Goal: Answer question/provide support

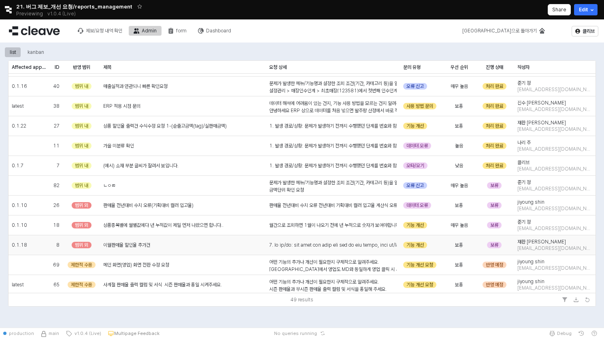
scroll to position [752, 0]
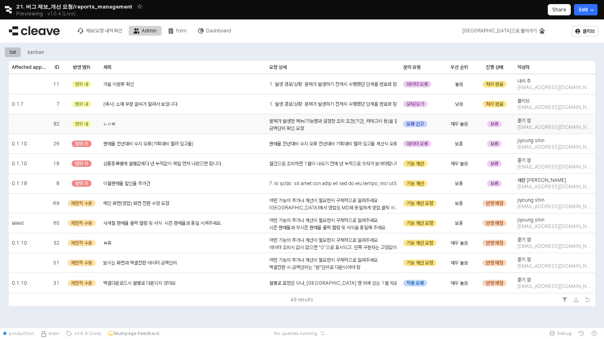
click at [109, 123] on span "ㄴㅇㄻ" at bounding box center [109, 124] width 12 height 6
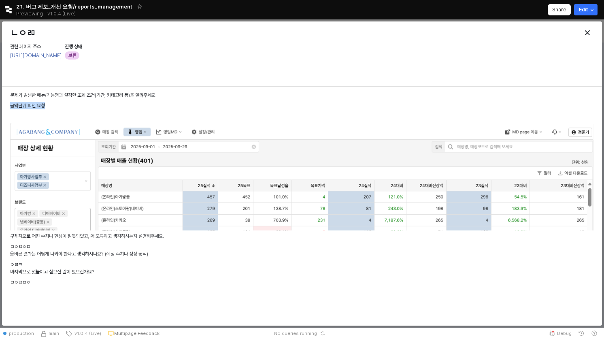
drag, startPoint x: 10, startPoint y: 104, endPoint x: 67, endPoint y: 104, distance: 57.0
click at [67, 104] on div "문제가 발생한 메뉴/기능명과 설정한 조회 조건(기간, 카테고리 등)을 알려주세요. 금액단위 확인 요청 구체적으로 어떤 수치나 현상이 잘못되었고…" at bounding box center [302, 190] width 590 height 201
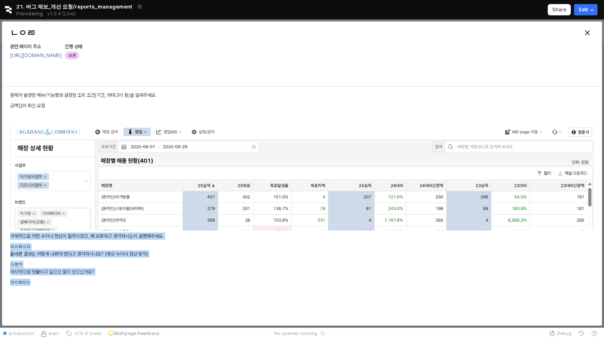
drag, startPoint x: 37, startPoint y: 284, endPoint x: 12, endPoint y: 237, distance: 53.2
click at [12, 237] on div "문제가 발생한 메뉴/기능명과 설정한 조회 조건(기간, 카테고리 등)을 알려주세요. 금액단위 확인 요청 구체적으로 어떤 수치나 현상이 잘못되었고…" at bounding box center [301, 189] width 583 height 197
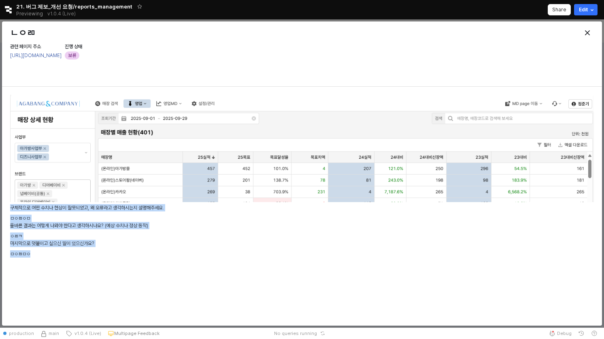
scroll to position [0, 0]
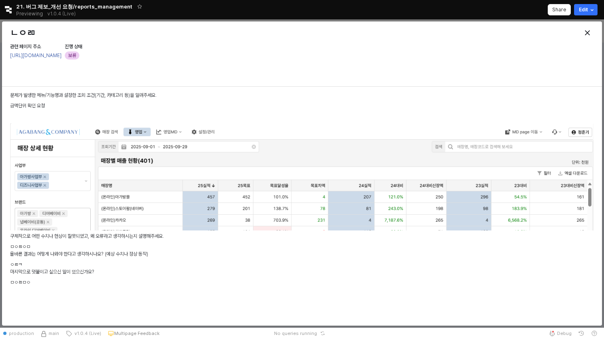
click at [595, 34] on div at bounding box center [522, 33] width 147 height 16
click at [587, 32] on icon "Close" at bounding box center [586, 32] width 5 height 5
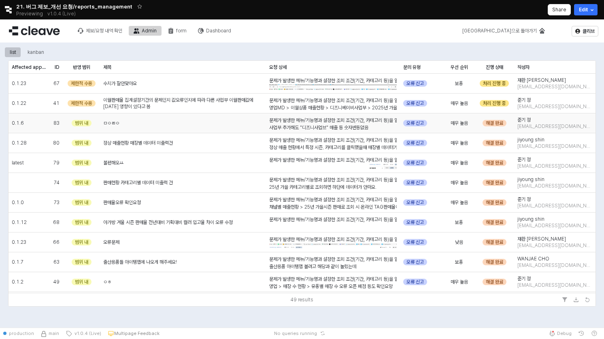
click at [110, 123] on span "ㅁㅇㄻㅇ" at bounding box center [111, 123] width 16 height 6
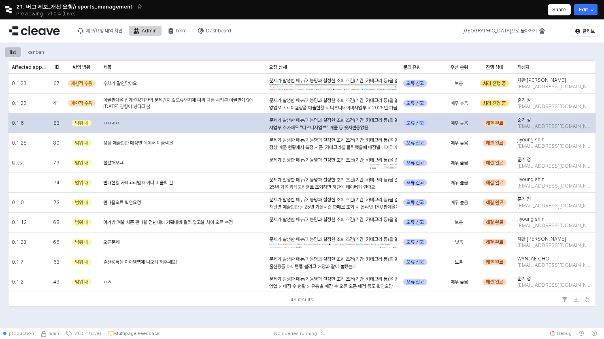
click at [110, 123] on span "ㅁㅇㄻㅇ" at bounding box center [111, 123] width 16 height 6
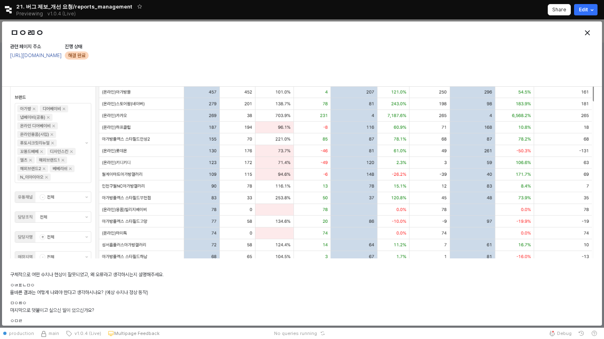
scroll to position [596, 0]
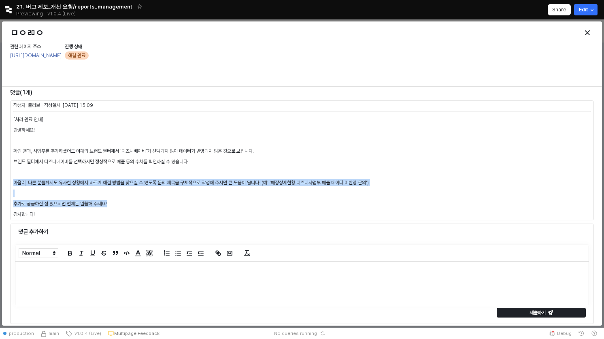
drag, startPoint x: 15, startPoint y: 183, endPoint x: 426, endPoint y: 201, distance: 411.8
click at [426, 201] on div "[처리 완료 안내] 안녕하세요! 확인 결과, 사업부를 추가하셨어도 아래의 브랜드 필터에서 '디즈니베이비'가 선택되지 않아 데이터가 반영되지 않…" at bounding box center [301, 167] width 577 height 102
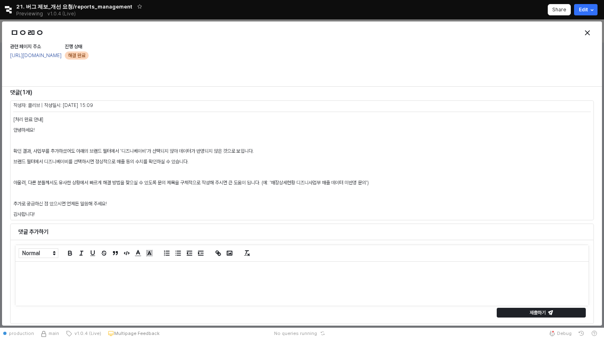
click at [397, 192] on p at bounding box center [301, 192] width 577 height 7
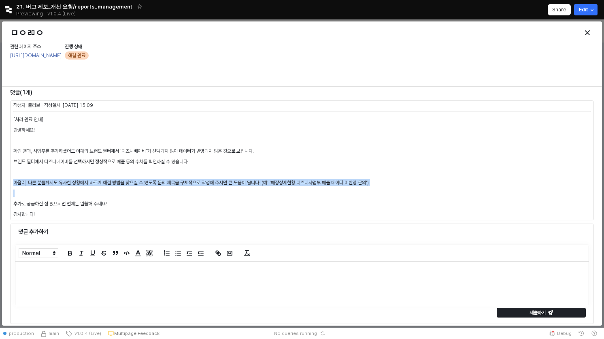
drag, startPoint x: 11, startPoint y: 182, endPoint x: 358, endPoint y: 188, distance: 347.1
click at [359, 188] on div "[처리 완료 안내] 안녕하세요! 확인 결과, 사업부를 추가하셨어도 아래의 브랜드 필터에서 '디즈니베이비'가 선택되지 않아 데이터가 반영되지 않…" at bounding box center [301, 166] width 583 height 107
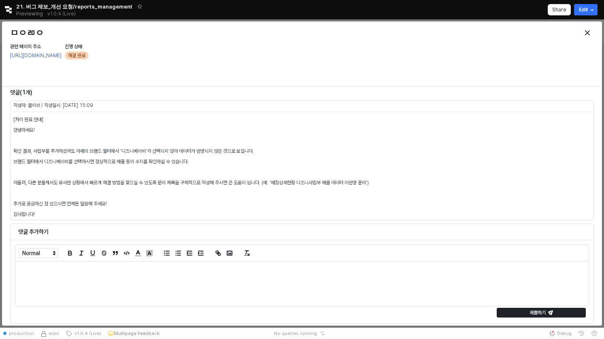
click at [333, 198] on div "[처리 완료 안내] 안녕하세요! 확인 결과, 사업부를 추가하셨어도 아래의 브랜드 필터에서 '디즈니베이비'가 선택되지 않아 데이터가 반영되지 않…" at bounding box center [301, 167] width 577 height 102
click at [589, 30] on icon "Close" at bounding box center [586, 32] width 5 height 5
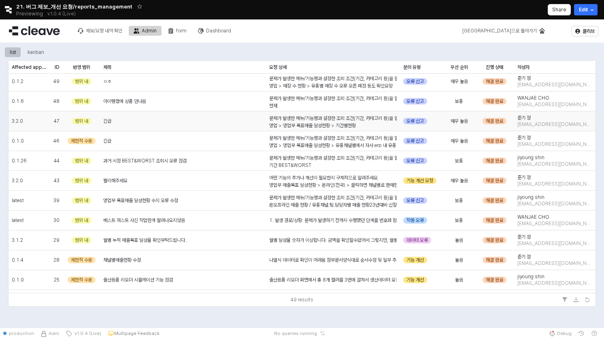
scroll to position [0, 0]
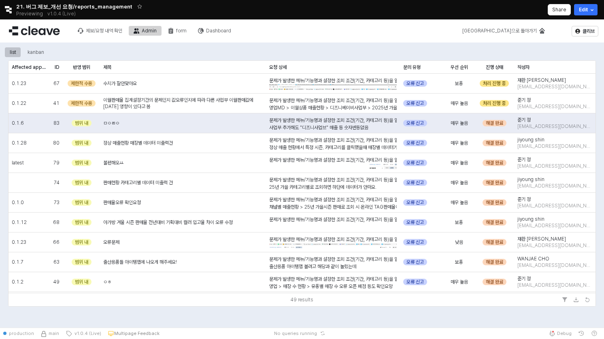
click at [288, 320] on div "list kanban Affected app version Affected app version ID ID 반영 범위 반영 범위 제목 제목 요…" at bounding box center [302, 188] width 604 height 293
click at [8, 11] on icon "Retool logo" at bounding box center [8, 9] width 7 height 7
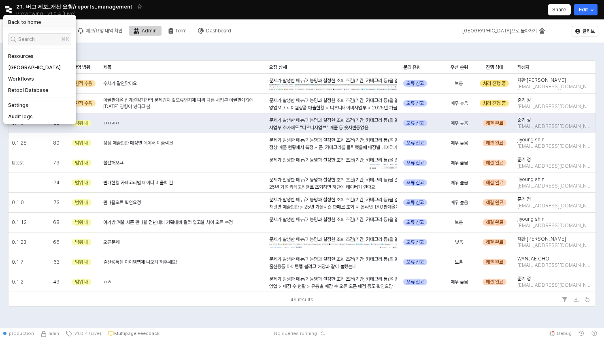
click at [17, 25] on h5 "Back to home" at bounding box center [24, 22] width 33 height 6
